Goal: Information Seeking & Learning: Learn about a topic

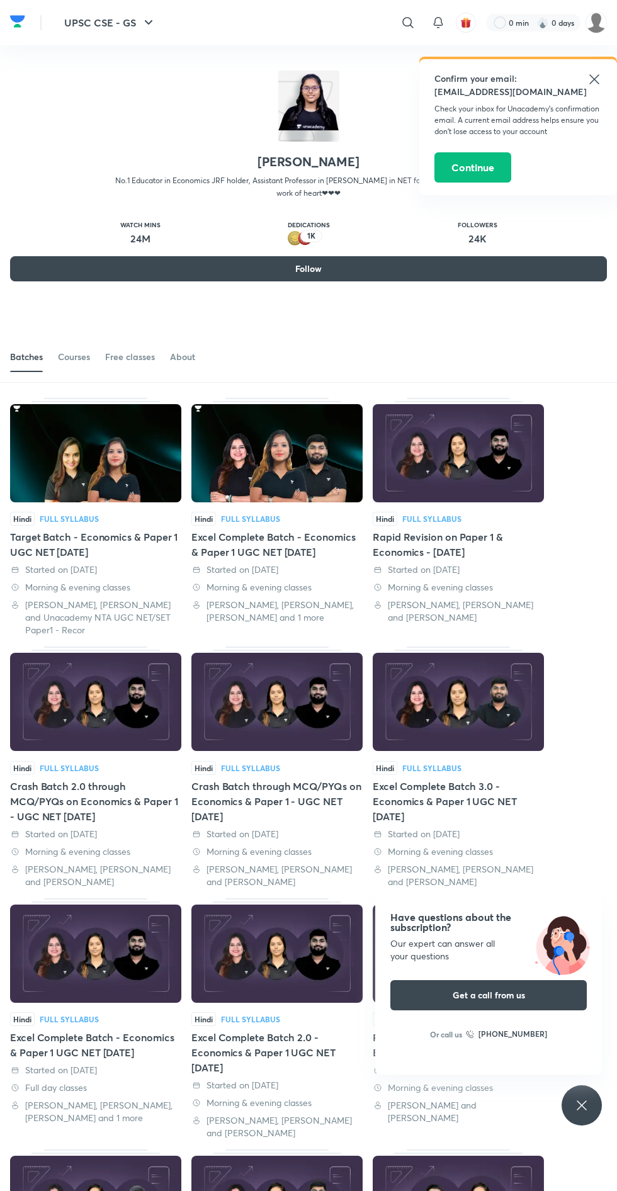
click at [51, 538] on div "Target Batch - Economics & Paper 1 UGC NET [DATE]" at bounding box center [95, 544] width 171 height 30
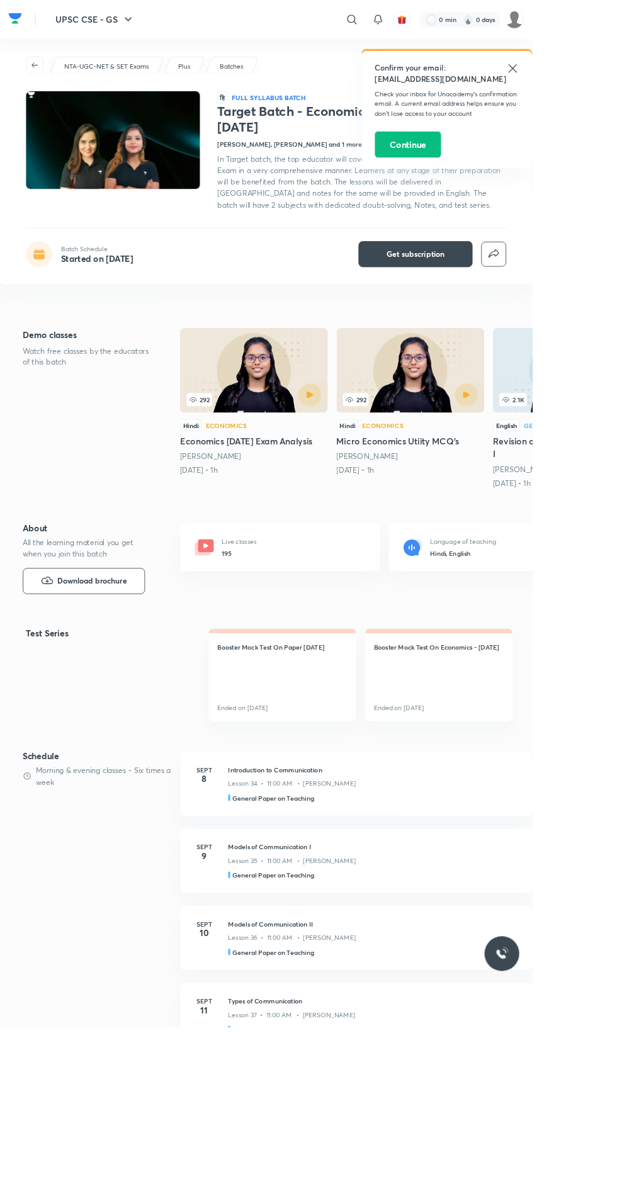
click at [593, 82] on icon at bounding box center [593, 79] width 15 height 15
